Goal: Information Seeking & Learning: Learn about a topic

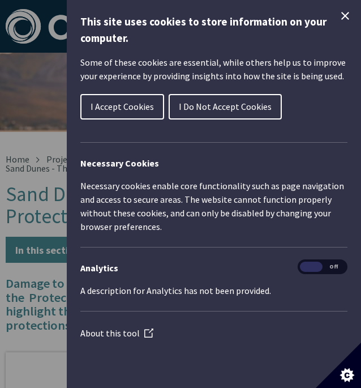
click at [121, 99] on button "I Accept Cookies" at bounding box center [122, 106] width 84 height 25
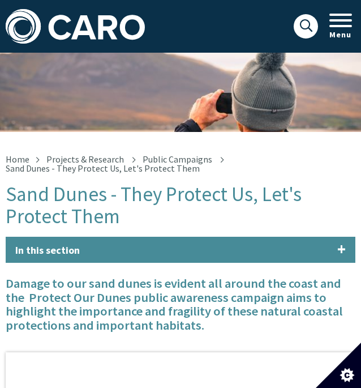
click at [233, 66] on div "Sand Dunes - They Protect Us, Let's Protect Them" at bounding box center [180, 92] width 361 height 79
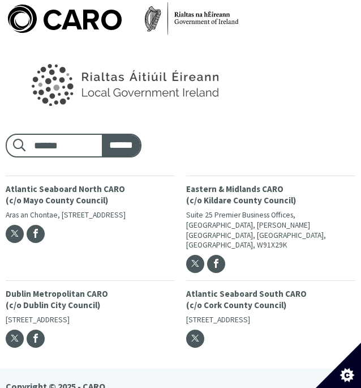
scroll to position [1356, 0]
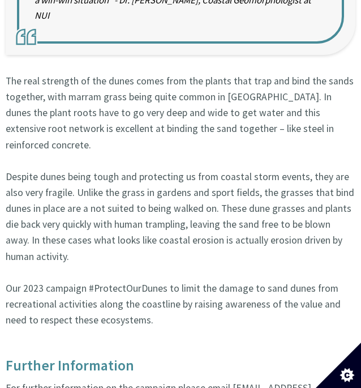
scroll to position [839, 0]
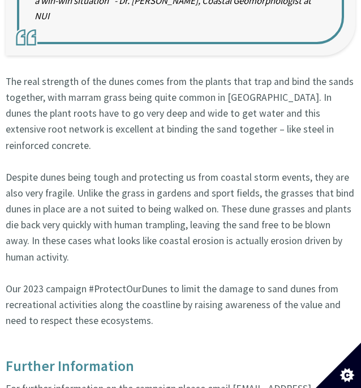
click at [246, 220] on p "The real strength of the dunes comes from the plants that trap and bind the san…" at bounding box center [181, 209] width 350 height 271
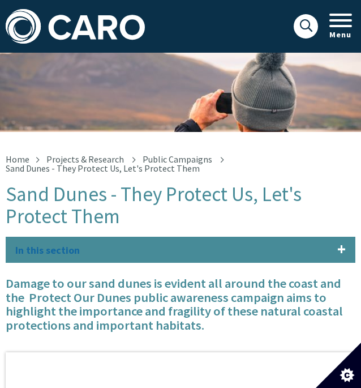
scroll to position [364, 0]
